Goal: Manage account settings

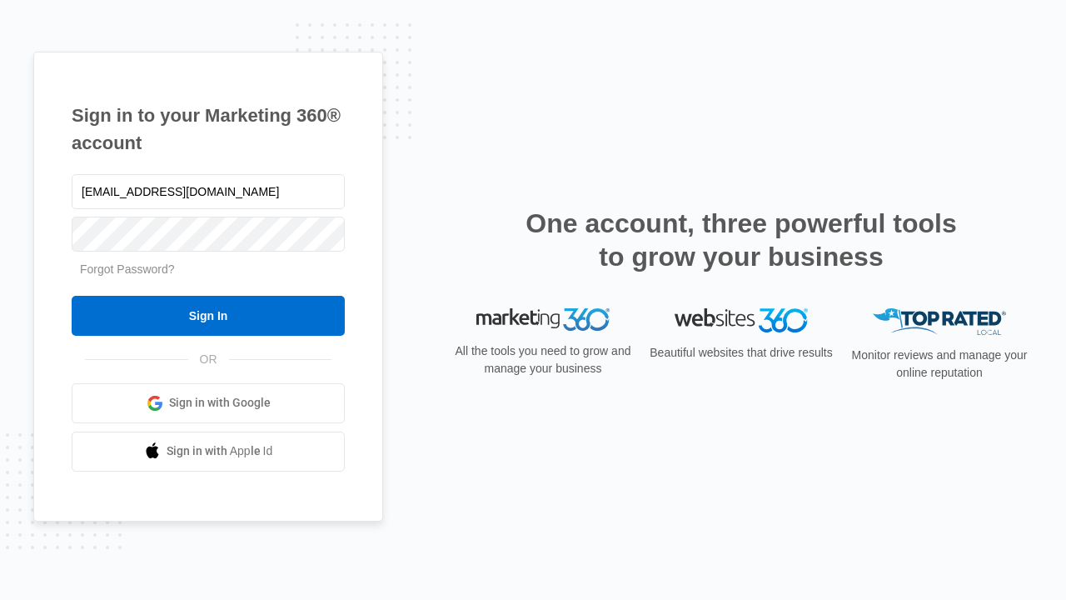
type input "dankie614@gmail.com"
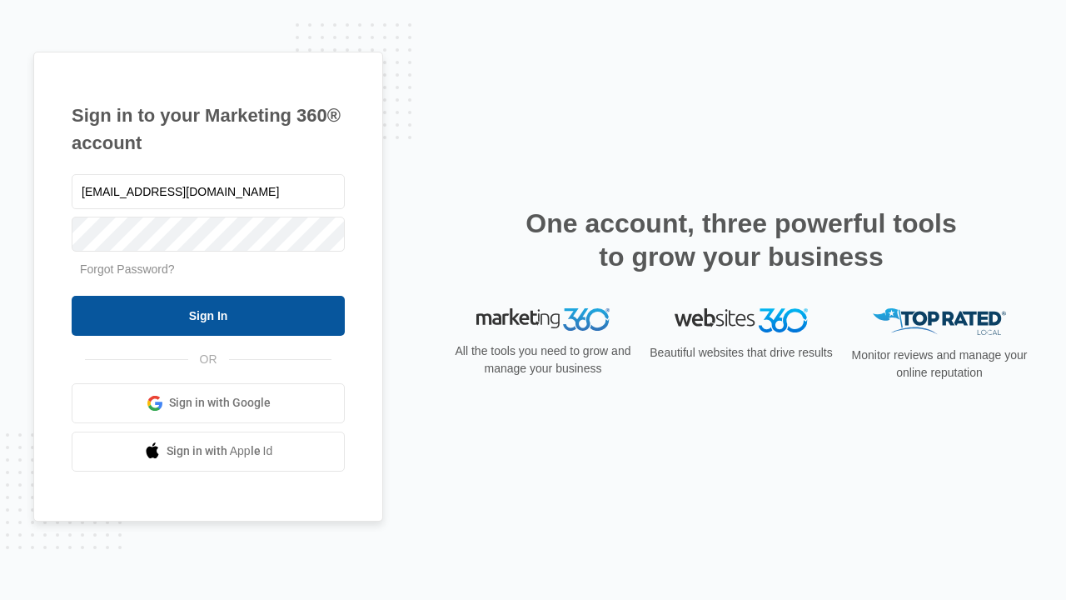
click at [208, 315] on input "Sign In" at bounding box center [208, 316] width 273 height 40
